Goal: Task Accomplishment & Management: Use online tool/utility

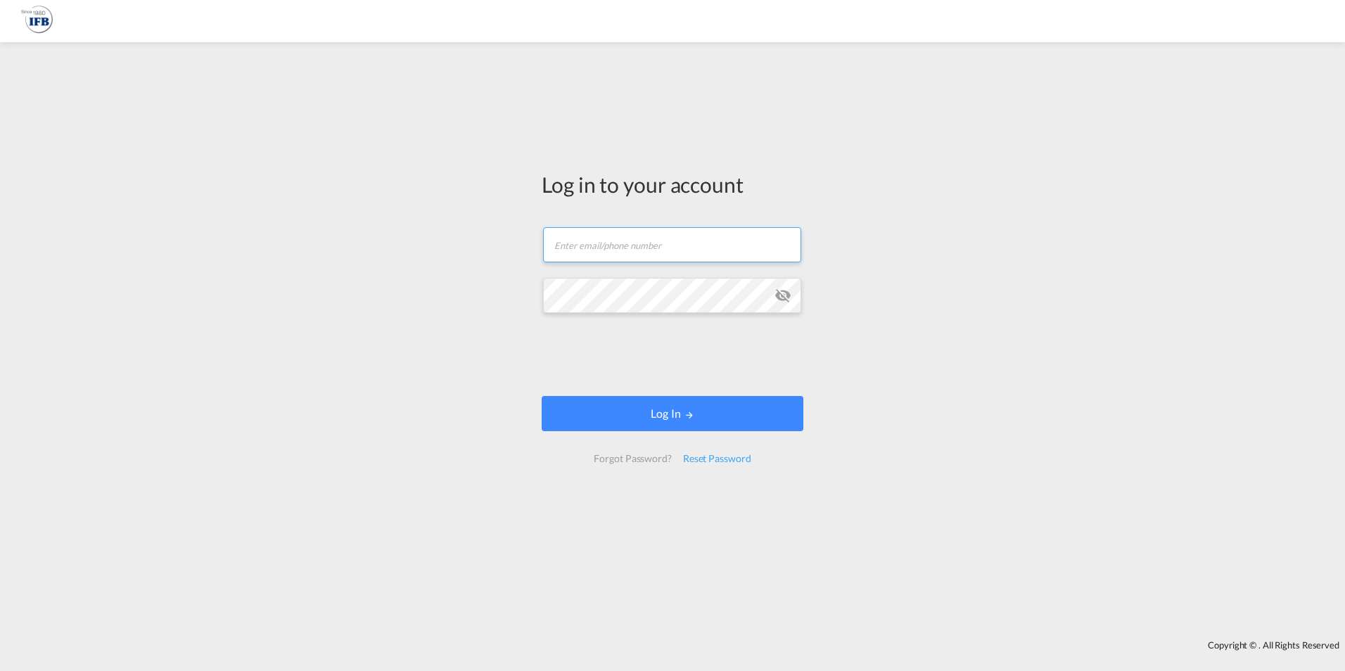
click at [611, 244] on input "text" at bounding box center [672, 244] width 258 height 35
type input "frank.mielke@ifbhamburg.de"
click at [542, 396] on button "Log In" at bounding box center [673, 413] width 262 height 35
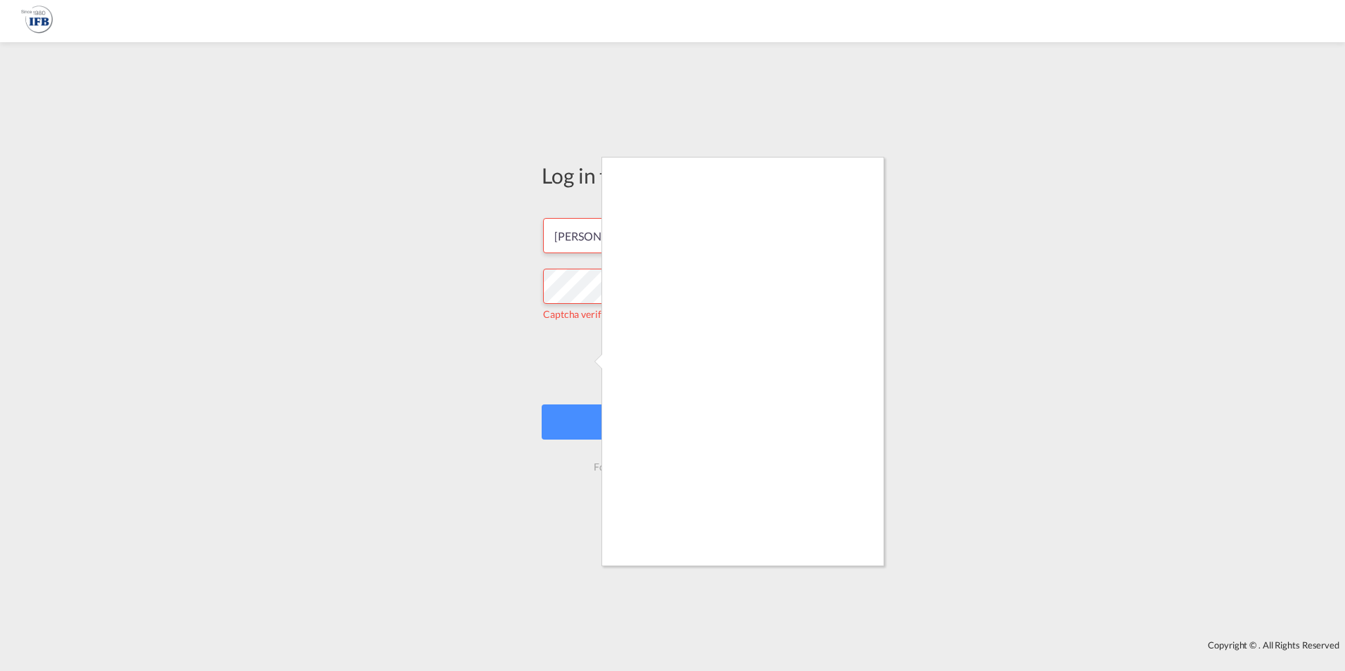
click at [590, 364] on div at bounding box center [672, 335] width 1345 height 671
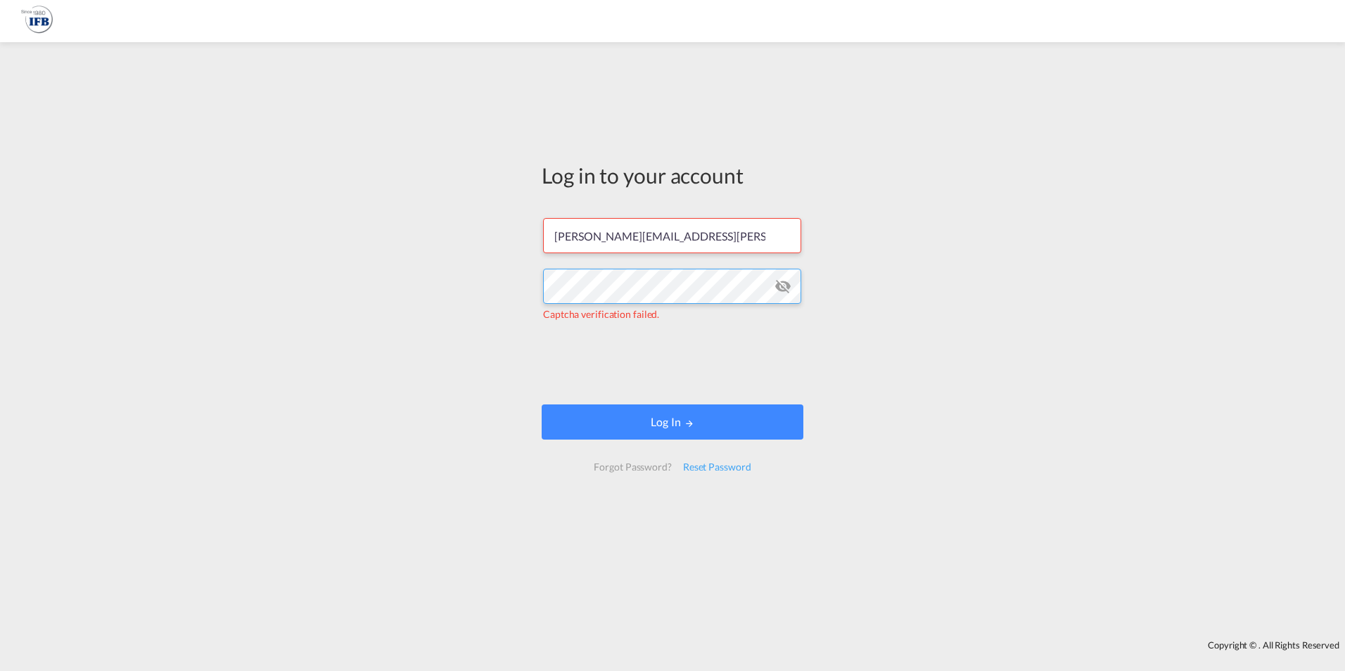
click at [415, 314] on div "Log in to your account frank.mielke@ifbhamburg.de Captcha verification failed. …" at bounding box center [672, 341] width 1345 height 584
click at [542, 405] on button "Log In" at bounding box center [673, 422] width 262 height 35
click at [533, 290] on div "Log in to your account frank.mielke@ifbhamburg.de Captcha verification failed. …" at bounding box center [672, 322] width 283 height 547
click at [529, 287] on div "Log in to your account frank.mielke@ifbhamburg.de Captcha verification failed. …" at bounding box center [672, 341] width 1345 height 584
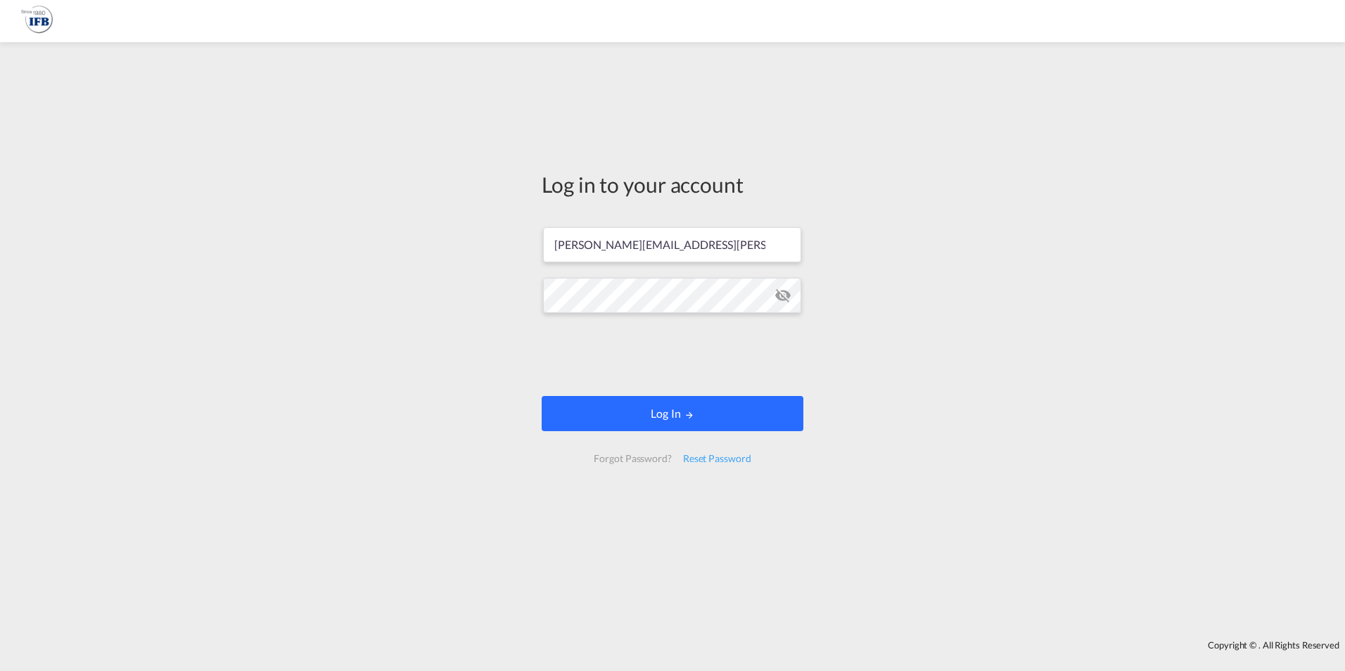
click at [662, 412] on button "Log In" at bounding box center [673, 413] width 262 height 35
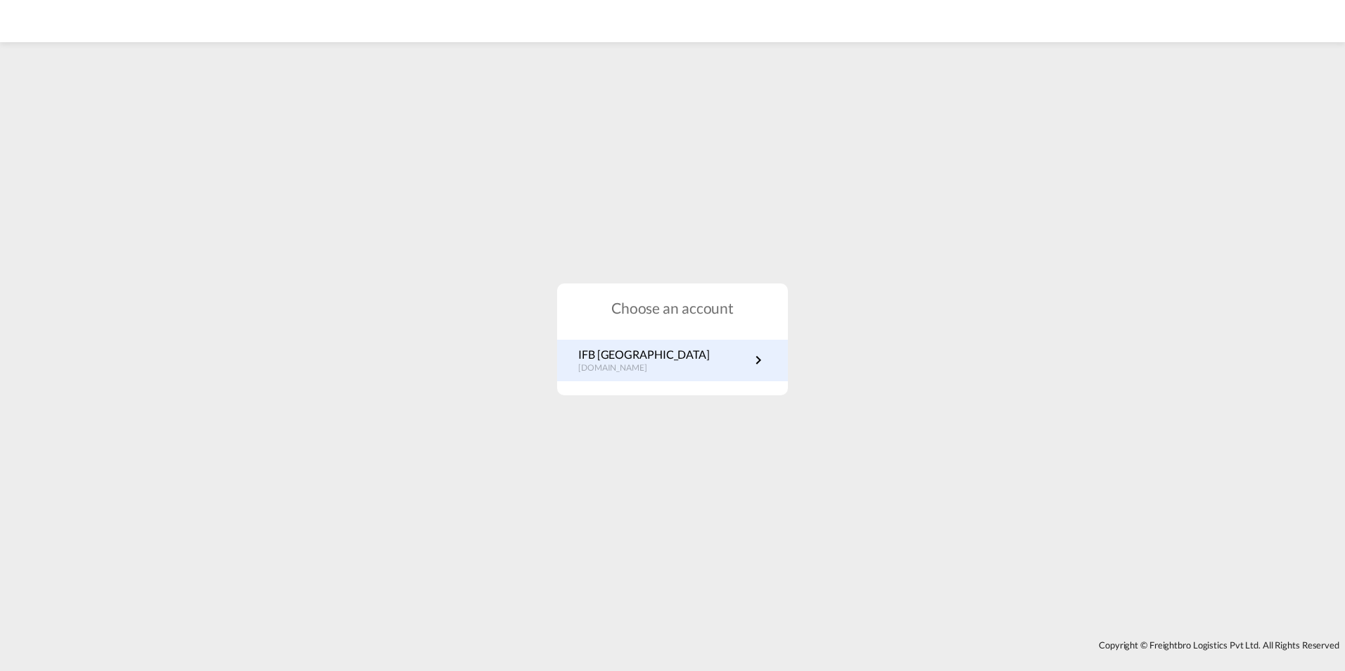
click at [642, 354] on p "IFB Germany" at bounding box center [644, 354] width 132 height 15
